Goal: Information Seeking & Learning: Learn about a topic

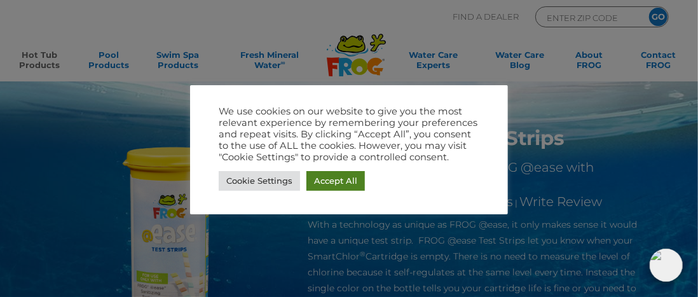
click at [322, 181] on link "Accept All" at bounding box center [335, 181] width 58 height 20
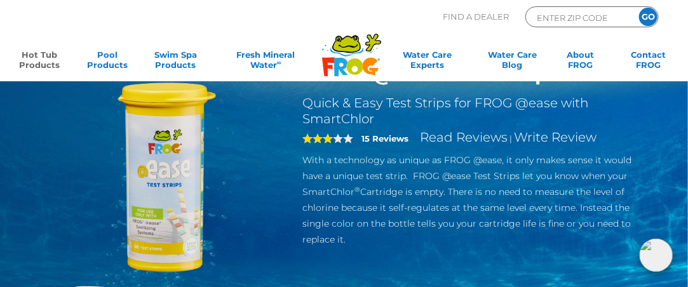
scroll to position [64, 0]
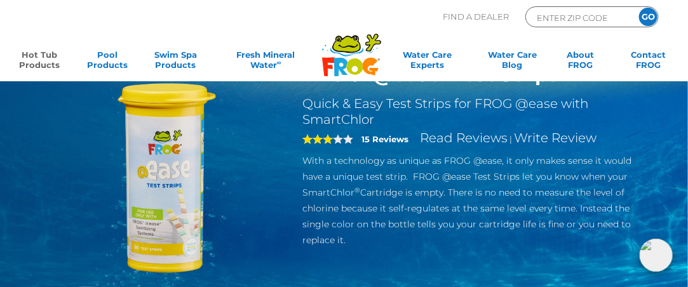
click at [325, 139] on span "3" at bounding box center [317, 139] width 31 height 10
click at [466, 140] on link "Read Reviews" at bounding box center [464, 137] width 88 height 15
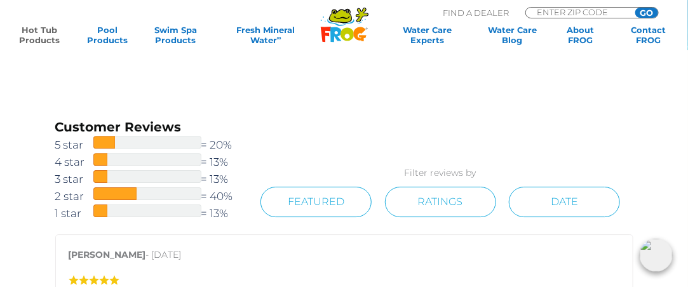
scroll to position [1226, 0]
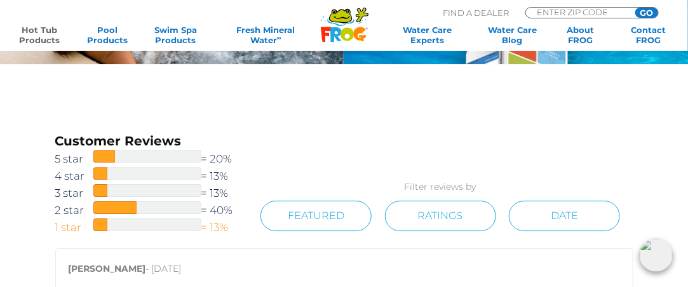
click at [100, 222] on span at bounding box center [100, 225] width 14 height 13
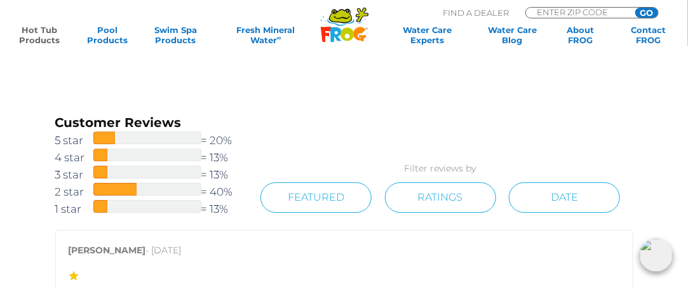
scroll to position [1244, 0]
click at [119, 187] on span at bounding box center [114, 190] width 43 height 13
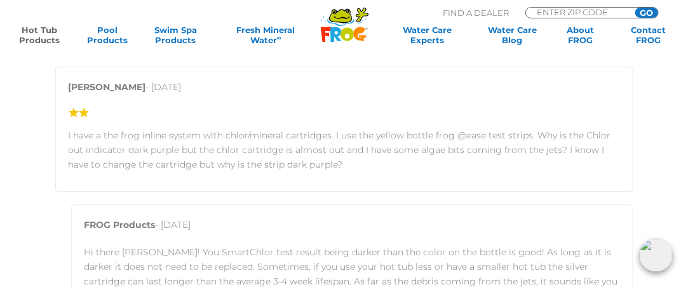
scroll to position [1409, 0]
click at [130, 236] on p "FROG Products - July 25, 2025" at bounding box center [353, 227] width 536 height 21
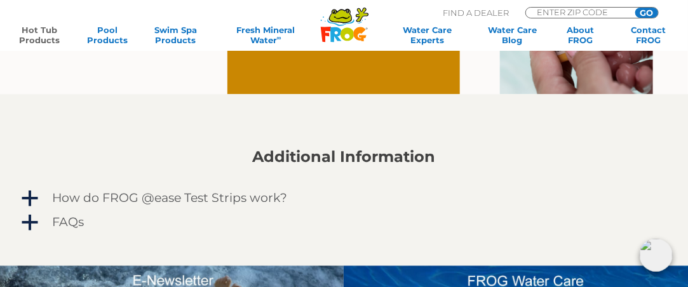
scroll to position [879, 0]
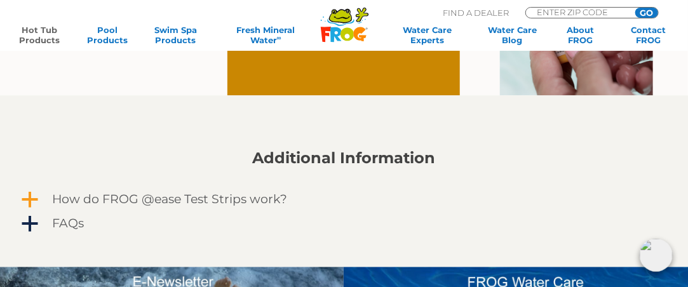
click at [112, 194] on h4 "How do FROG @ease Test Strips work?" at bounding box center [170, 200] width 235 height 14
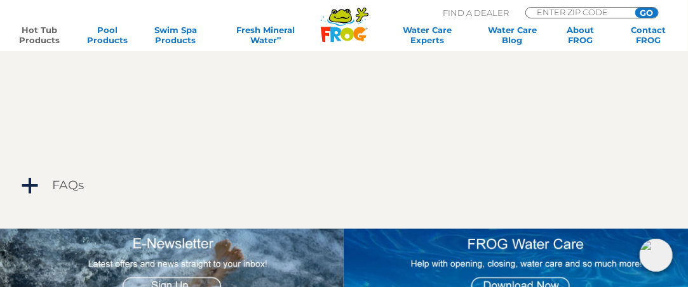
scroll to position [1226, 0]
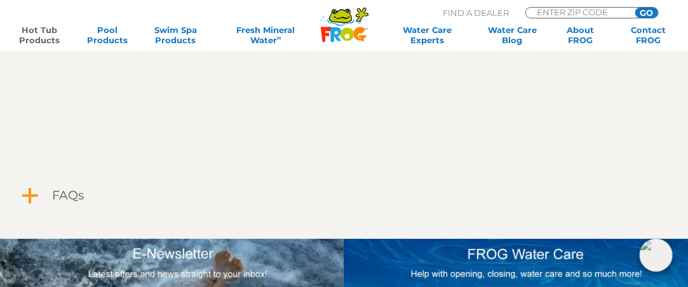
click at [48, 194] on link "a FAQs" at bounding box center [344, 196] width 649 height 20
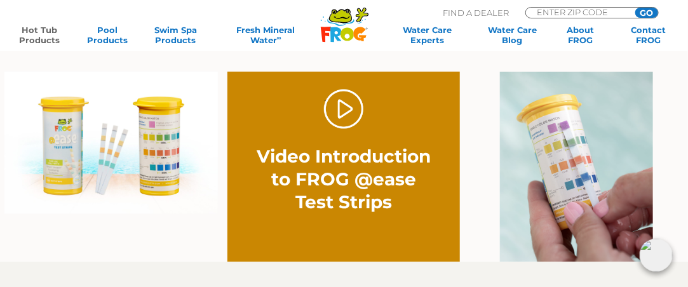
scroll to position [708, 0]
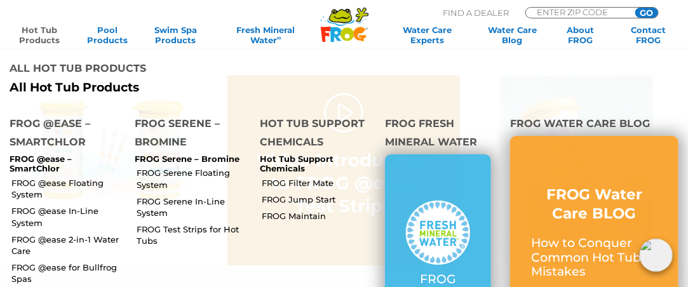
click at [44, 31] on link "Hot Tub Products" at bounding box center [39, 35] width 53 height 20
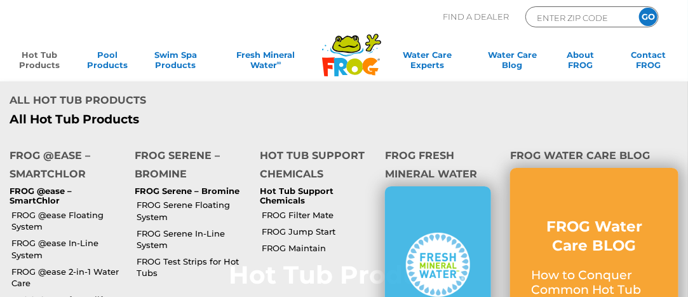
click at [37, 62] on link "Hot Tub Products" at bounding box center [39, 62] width 53 height 25
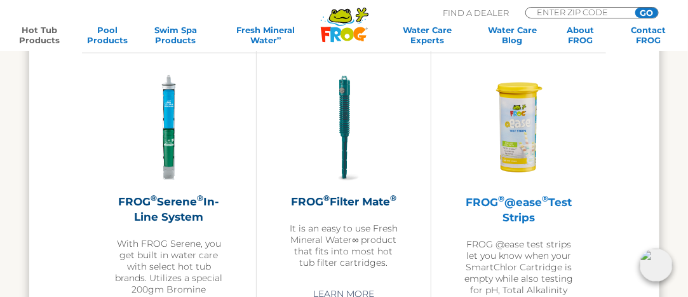
scroll to position [2227, 0]
click at [511, 195] on h2 "FROG ® @ease ® Test Strips" at bounding box center [518, 210] width 111 height 31
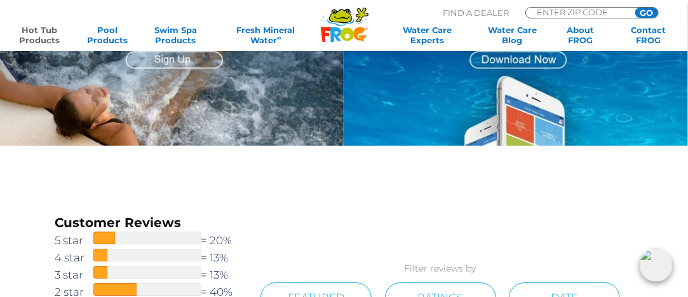
scroll to position [1144, 0]
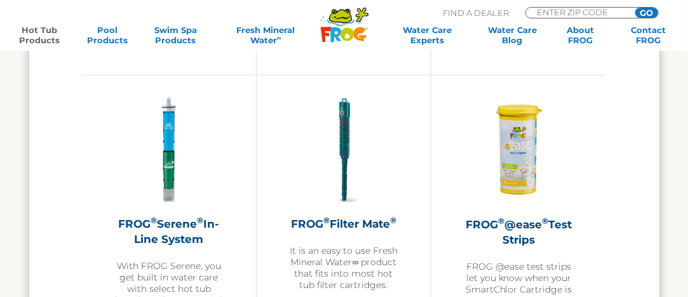
scroll to position [2227, 0]
